Goal: Navigation & Orientation: Find specific page/section

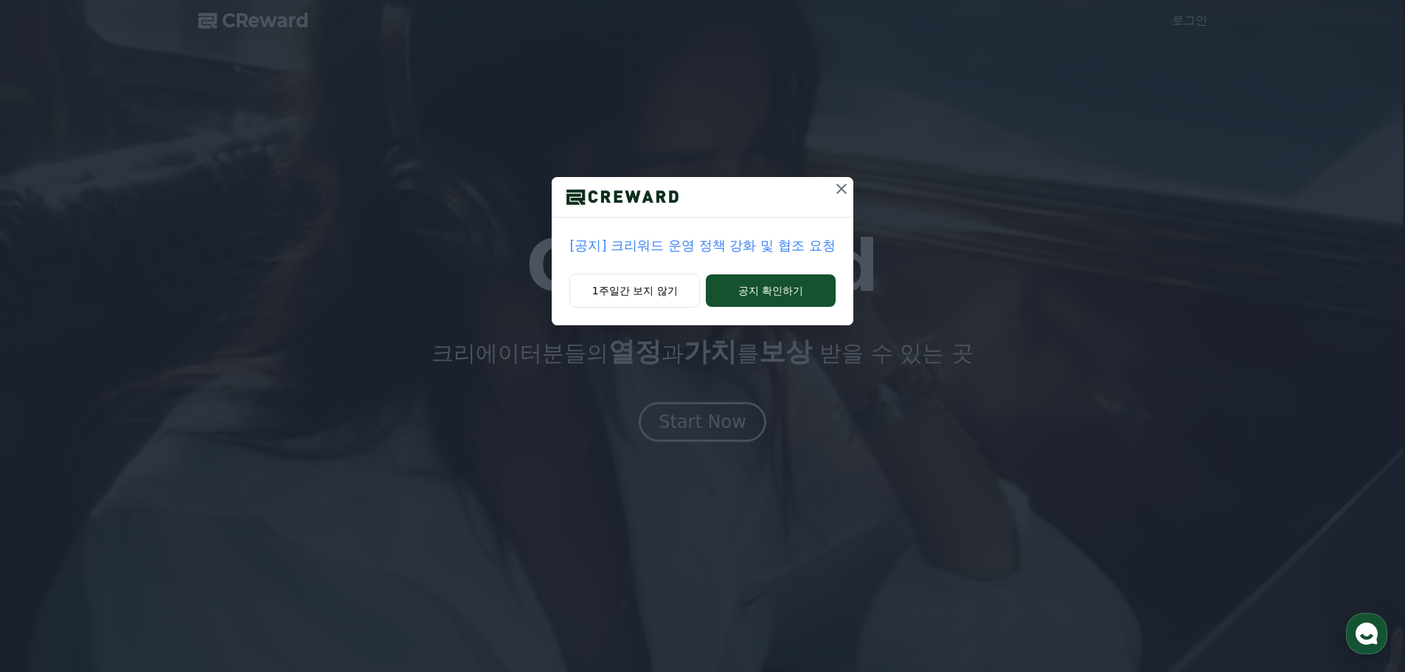
drag, startPoint x: 815, startPoint y: 283, endPoint x: 730, endPoint y: 246, distance: 92.8
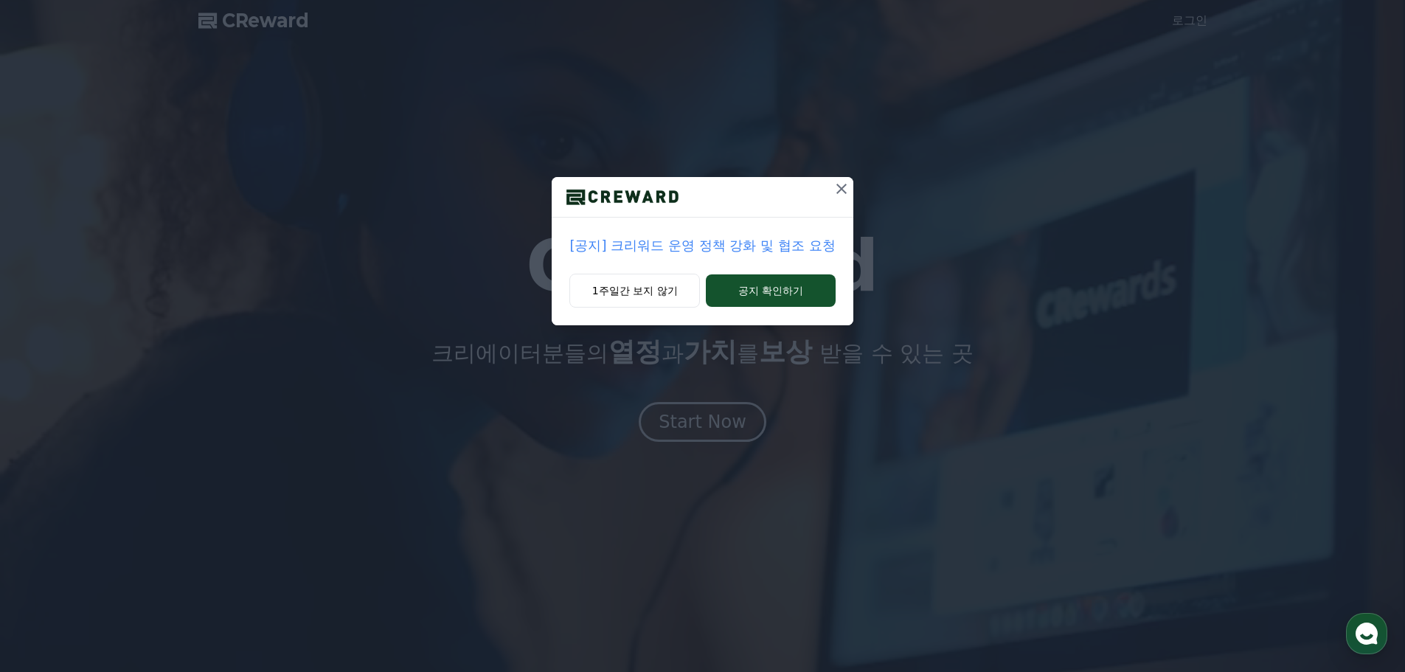
click at [774, 210] on div "[공지] 크리워드 운영 정책 강화 및 협조 요청 1주일간 보지 않기 공지 확인하기" at bounding box center [702, 251] width 301 height 148
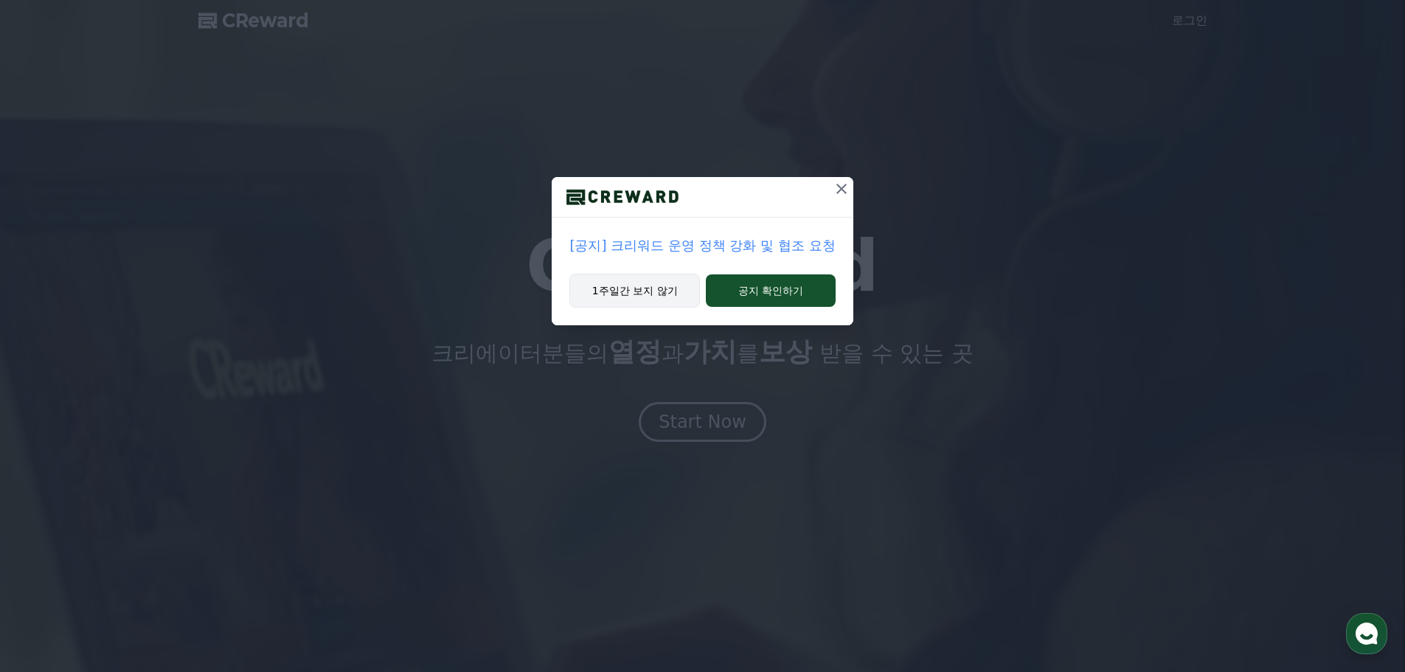
click at [674, 285] on button "1주일간 보지 않기" at bounding box center [634, 291] width 131 height 34
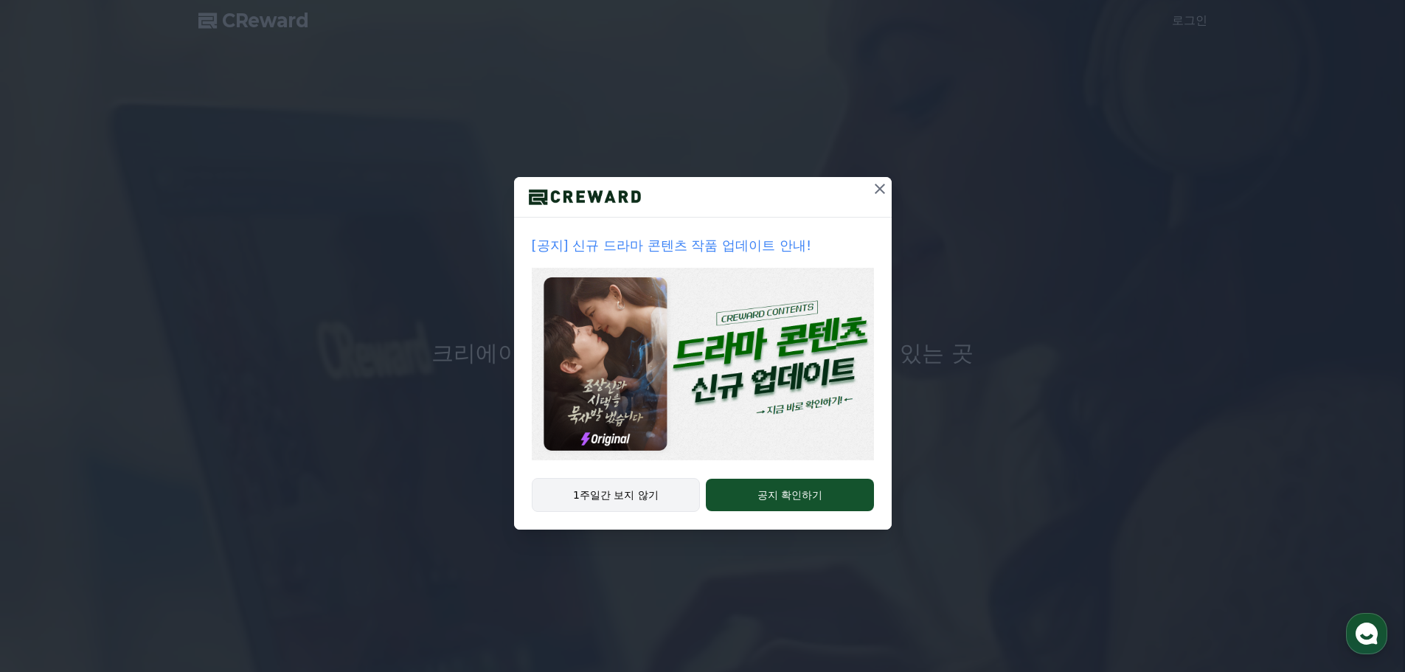
click at [650, 499] on button "1주일간 보지 않기" at bounding box center [616, 495] width 169 height 34
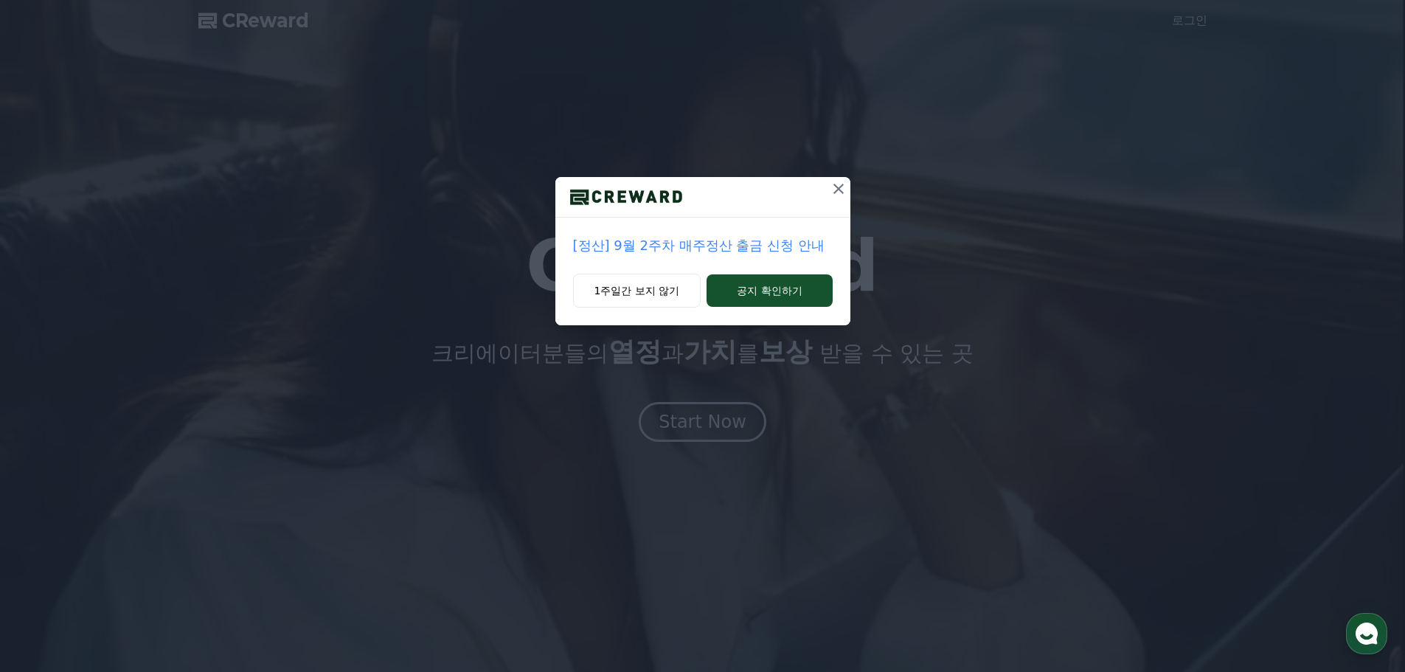
click at [842, 184] on icon at bounding box center [838, 189] width 10 height 10
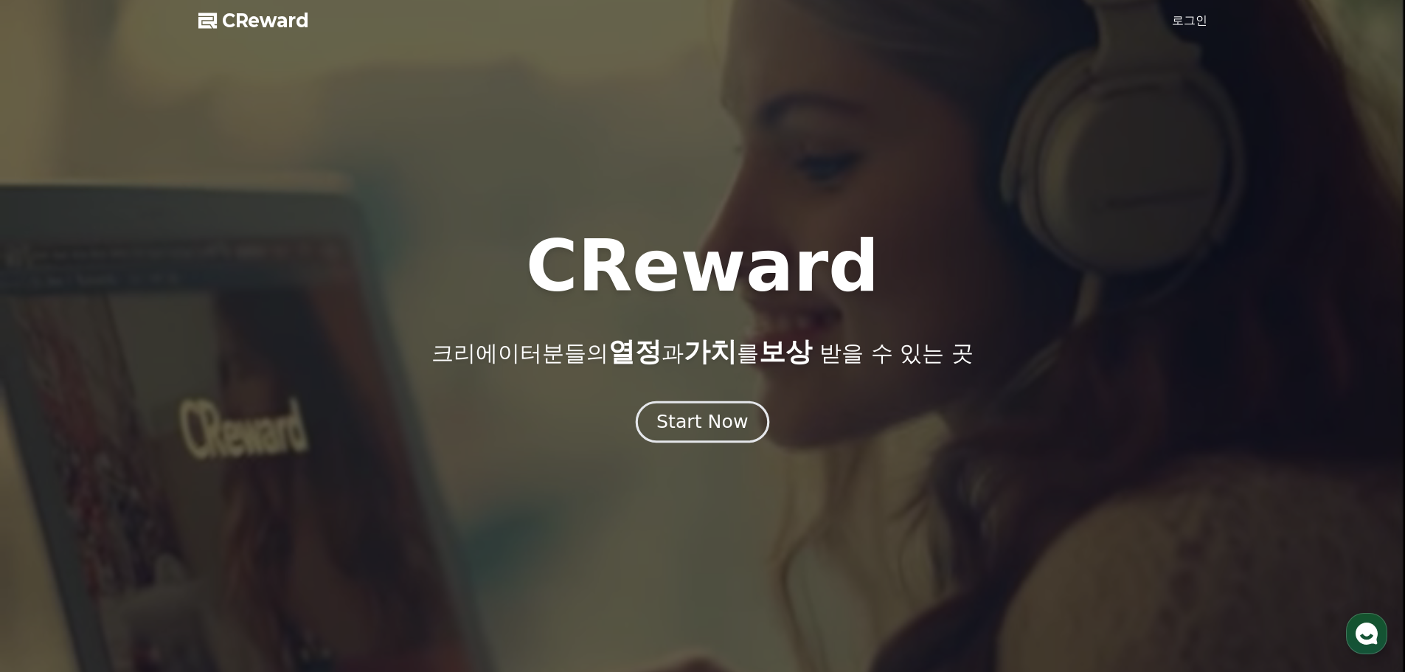
click at [711, 425] on div "Start Now" at bounding box center [701, 421] width 91 height 25
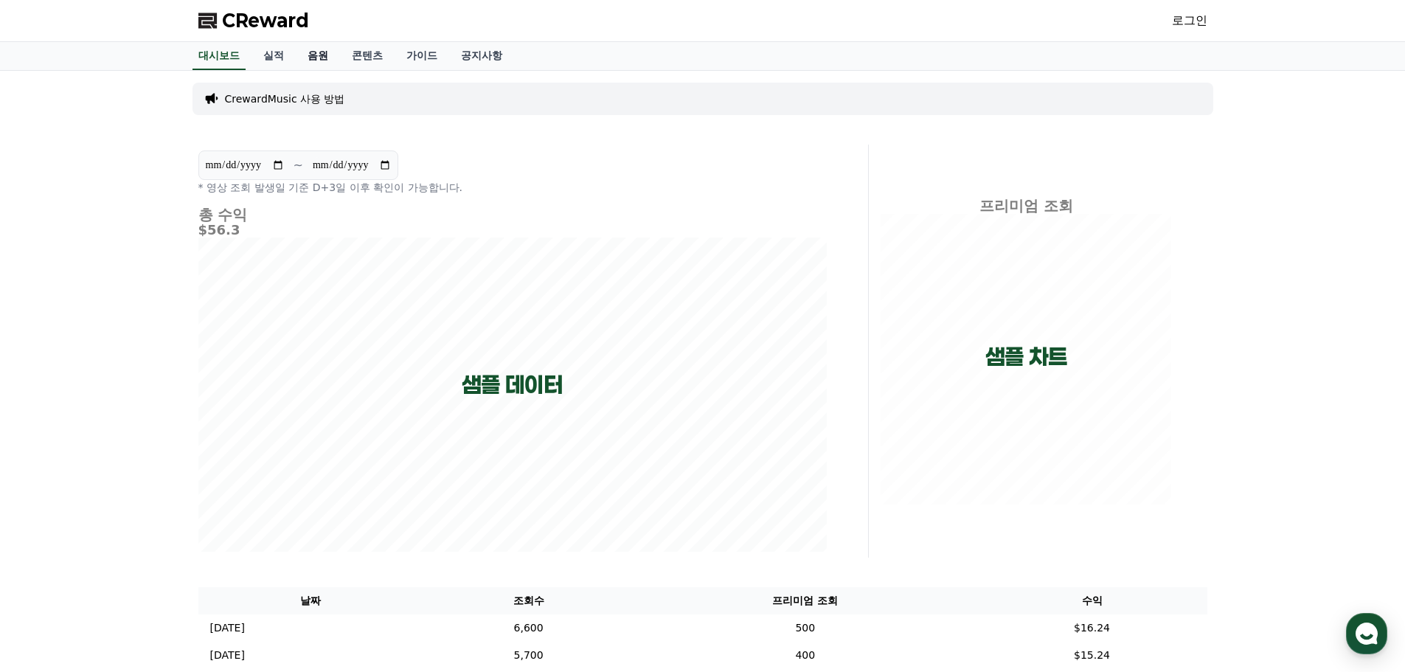
click at [310, 58] on link "음원" at bounding box center [318, 56] width 44 height 28
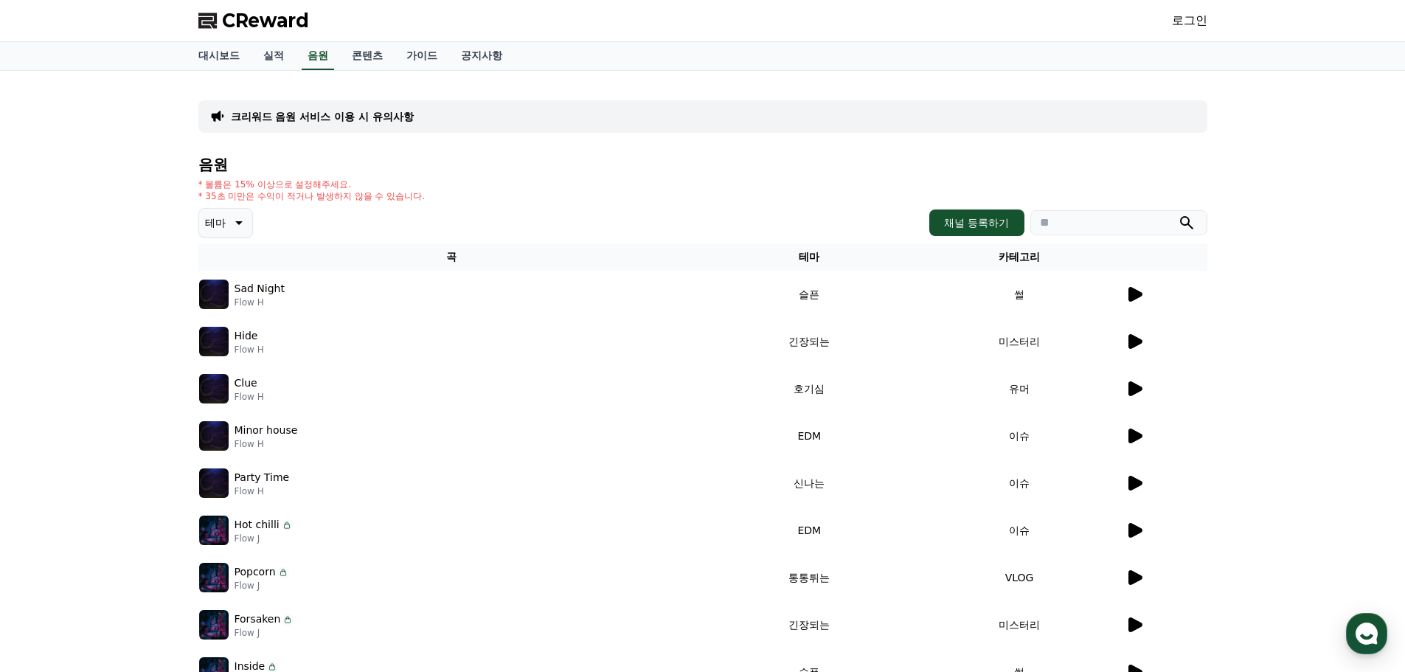
click at [1195, 21] on link "로그인" at bounding box center [1189, 21] width 35 height 18
